Goal: Navigation & Orientation: Find specific page/section

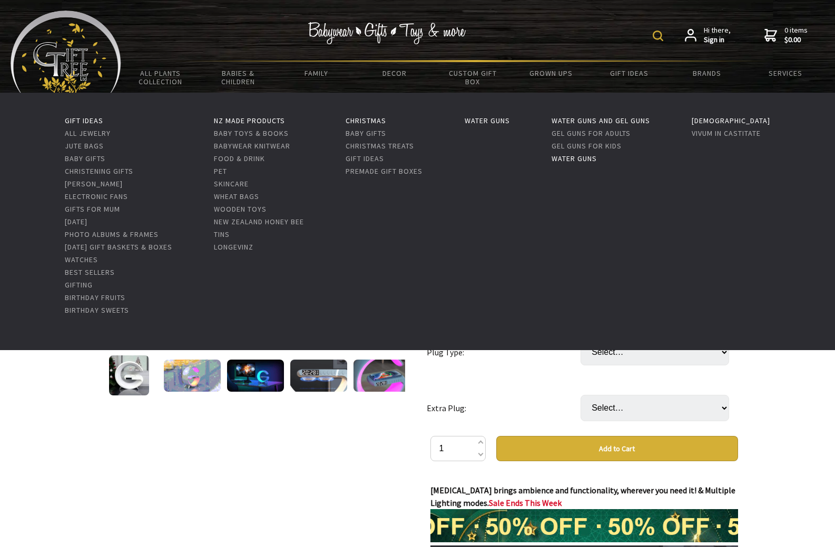
click at [597, 159] on link "Water Guns" at bounding box center [574, 158] width 45 height 9
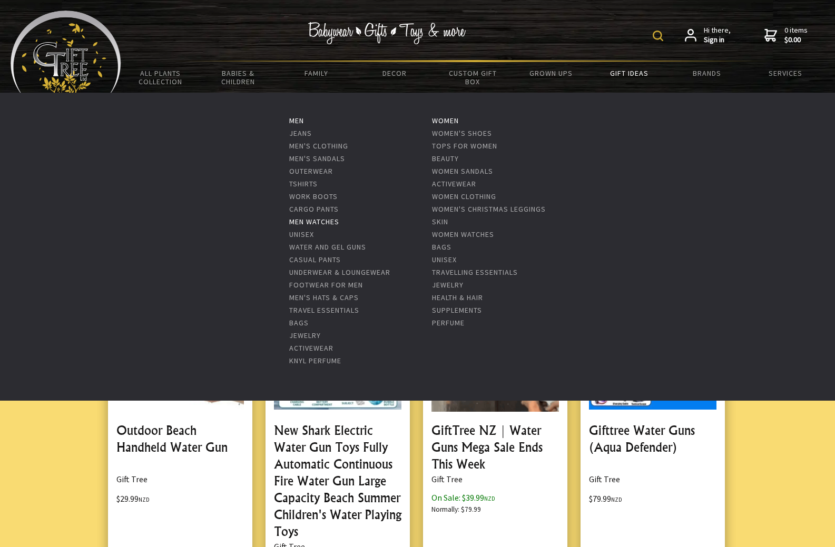
click at [326, 222] on link "Men Watches" at bounding box center [314, 221] width 50 height 9
